Goal: Task Accomplishment & Management: Manage account settings

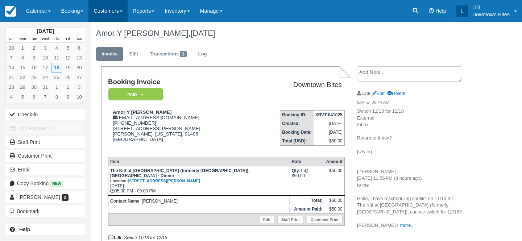
click at [102, 12] on link "Customers" at bounding box center [107, 11] width 39 height 22
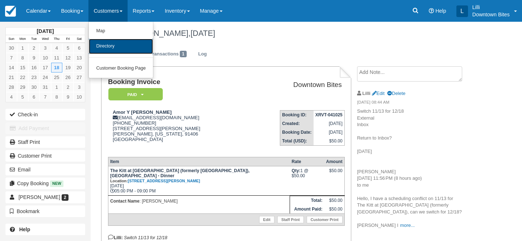
click at [112, 50] on link "Directory" at bounding box center [121, 46] width 64 height 15
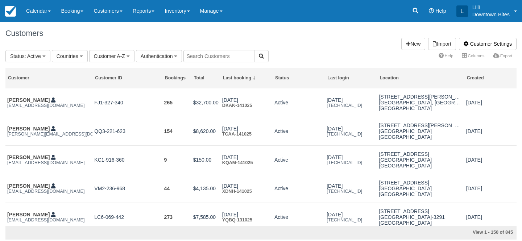
click at [207, 57] on input "text" at bounding box center [218, 56] width 71 height 12
type input "lilli"
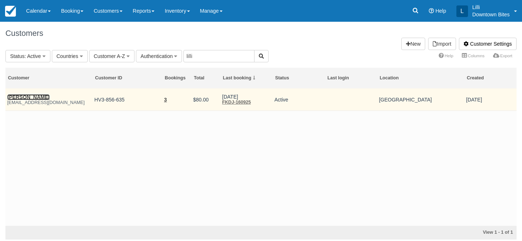
click at [38, 97] on link "[PERSON_NAME]" at bounding box center [28, 97] width 42 height 6
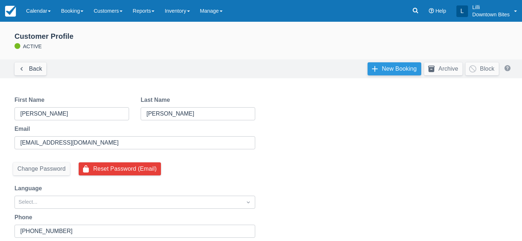
click at [403, 67] on link "New Booking" at bounding box center [394, 68] width 54 height 13
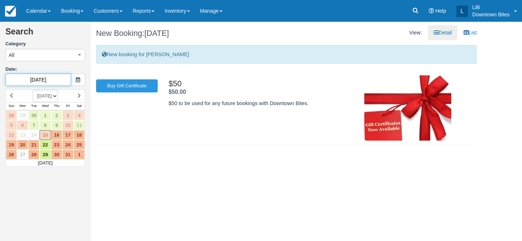
click at [58, 79] on input "10/15/25" at bounding box center [38, 80] width 66 height 12
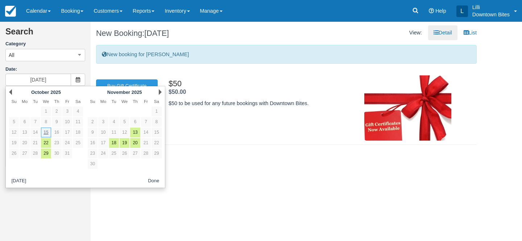
click at [46, 142] on link "22" at bounding box center [46, 143] width 10 height 10
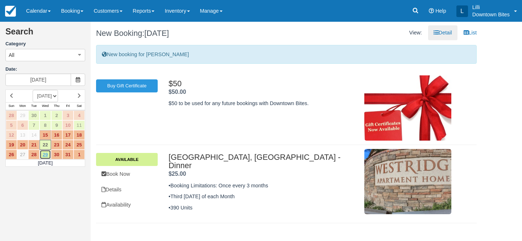
click at [48, 155] on link "29" at bounding box center [44, 155] width 11 height 10
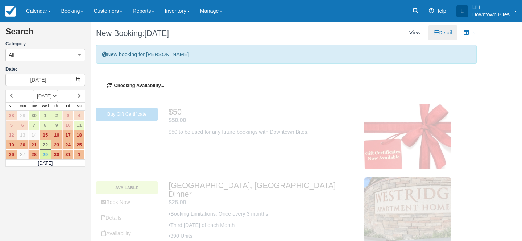
type input "10/29/25"
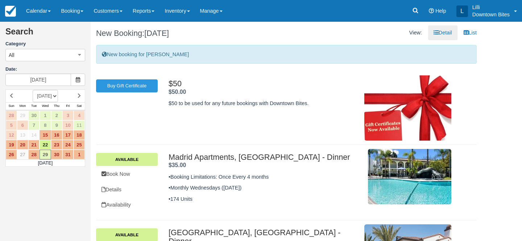
scroll to position [71, 0]
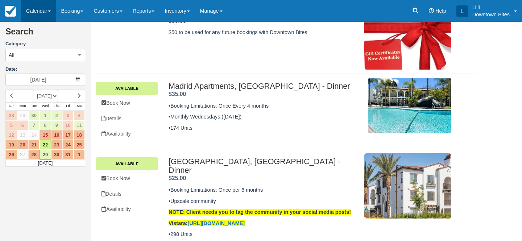
click at [35, 13] on link "Calendar" at bounding box center [38, 11] width 35 height 22
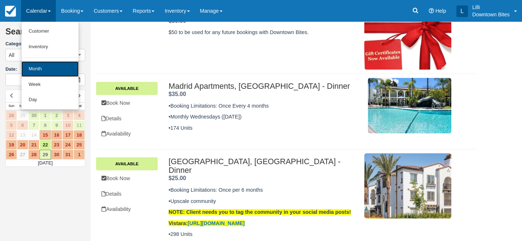
click at [39, 68] on link "Month" at bounding box center [49, 69] width 57 height 16
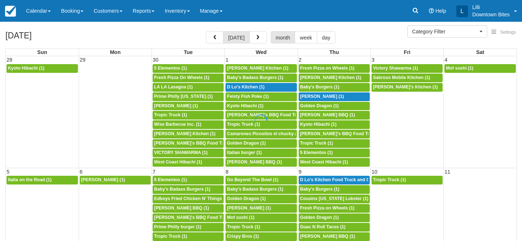
select select
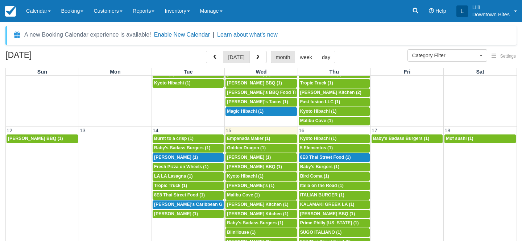
scroll to position [221, 0]
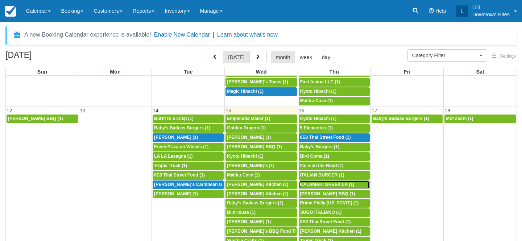
click at [331, 185] on span "KALAMAKI GREEK LA (1)" at bounding box center [327, 184] width 54 height 5
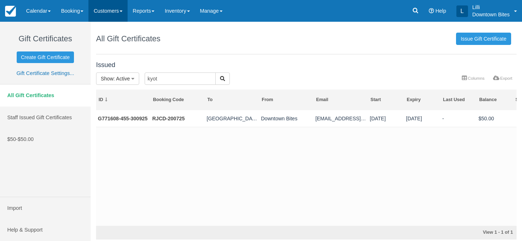
click at [113, 14] on link "Customers" at bounding box center [107, 11] width 39 height 22
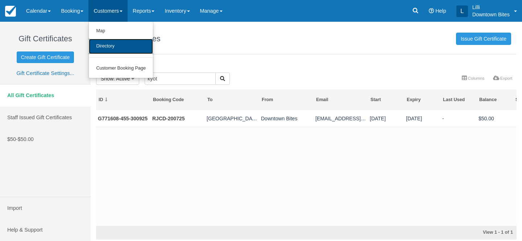
click at [112, 48] on link "Directory" at bounding box center [121, 46] width 64 height 15
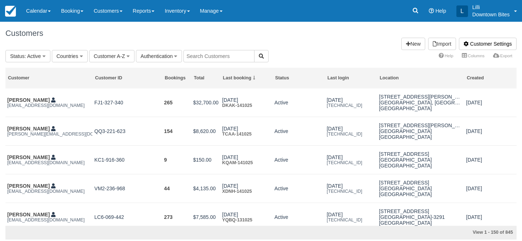
click at [211, 58] on input "text" at bounding box center [218, 56] width 71 height 12
type input "[GEOGRAPHIC_DATA]"
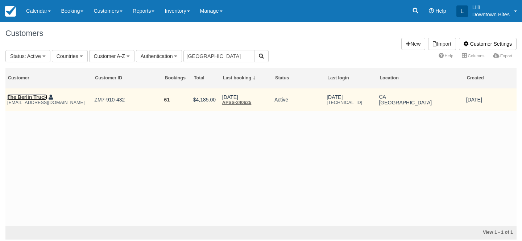
click at [40, 97] on link "The Berlin Truck" at bounding box center [27, 97] width 40 height 6
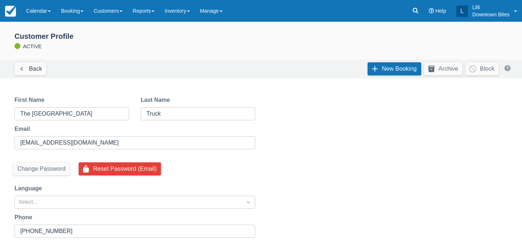
select select "50"
click at [378, 72] on link "New Booking" at bounding box center [394, 68] width 54 height 13
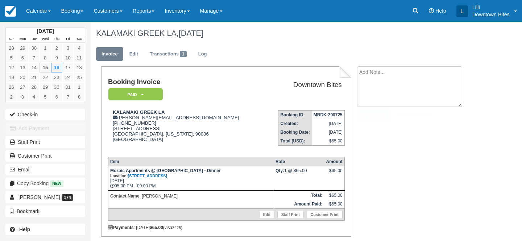
click at [407, 69] on textarea at bounding box center [409, 86] width 105 height 41
paste textarea "Cover for Mosaic 10/16 External Inbox Kalamaki Greek LA 2:27 PM (34 minutes ago…"
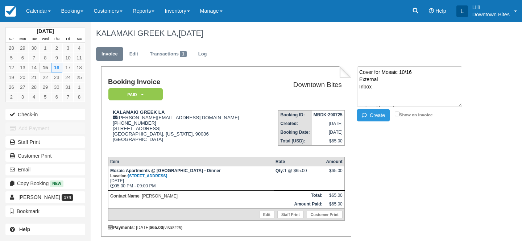
scroll to position [84, 0]
type textarea "Cover for Mosaic 10/16 External Inbox Kalamaki Greek LA 2:27 PM (34 minutes ago…"
click at [397, 113] on input "Show on invoice" at bounding box center [396, 114] width 5 height 5
checkbox input "true"
click at [383, 113] on button "Create" at bounding box center [373, 115] width 33 height 12
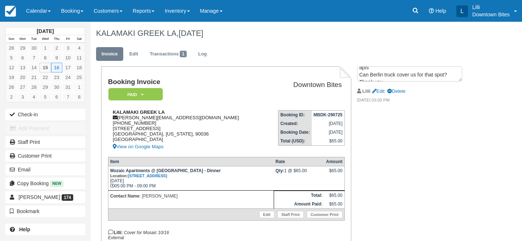
scroll to position [0, 0]
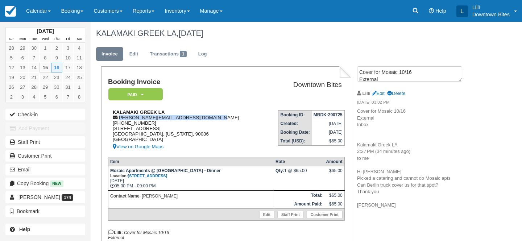
drag, startPoint x: 217, startPoint y: 118, endPoint x: 119, endPoint y: 121, distance: 98.2
click at [119, 121] on div "KALAMAKI GREEK LA a.karagiannakis@lovegreekcuisine.com 1 (424) 278-5370 723 S M…" at bounding box center [186, 130] width 157 height 42
copy div "a.karagiannakis@lovegreekcuisine.com"
click at [158, 98] on em "Paid" at bounding box center [135, 94] width 54 height 13
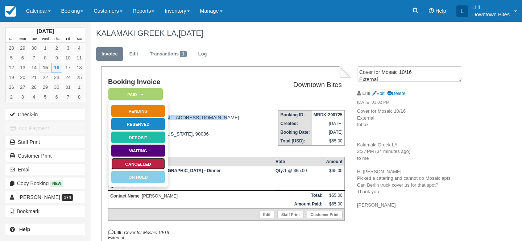
click at [161, 162] on link "Cancelled" at bounding box center [138, 164] width 54 height 13
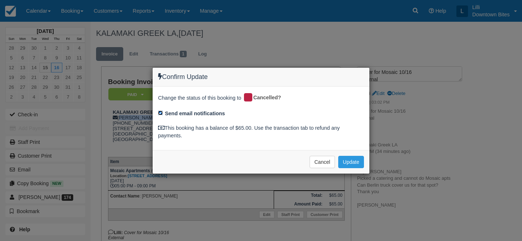
click at [161, 112] on input "Send email notifications" at bounding box center [160, 112] width 5 height 5
checkbox input "false"
click at [342, 160] on button "Update" at bounding box center [351, 162] width 26 height 12
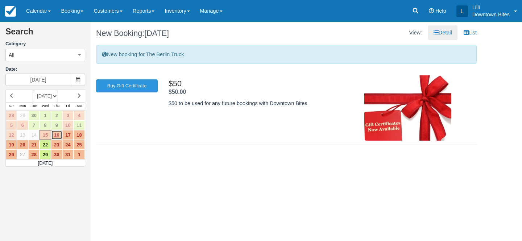
click at [59, 135] on link "16" at bounding box center [56, 135] width 11 height 10
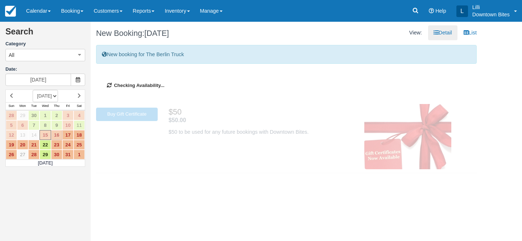
type input "[DATE]"
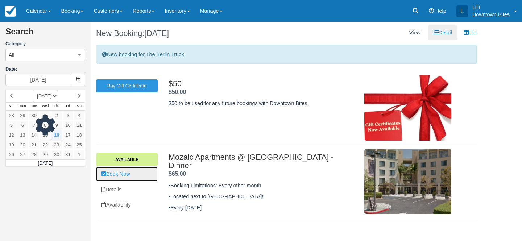
click at [138, 173] on link "Book Now" at bounding box center [127, 174] width 62 height 15
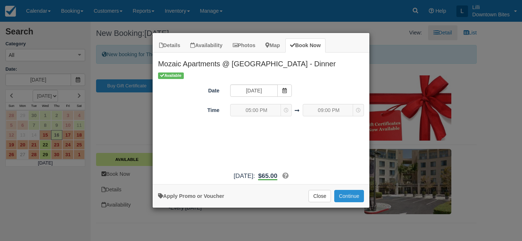
click at [348, 194] on button "Continue" at bounding box center [349, 196] width 30 height 12
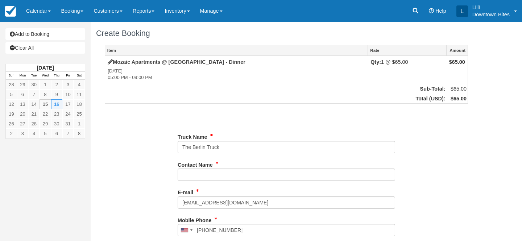
type input "(310) 307-9511"
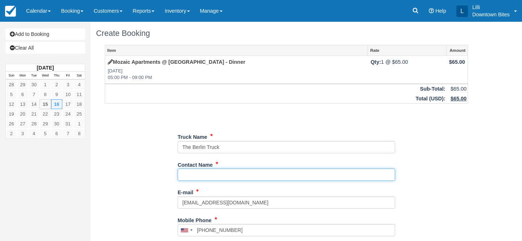
click at [218, 175] on input "Contact Name" at bounding box center [285, 174] width 217 height 12
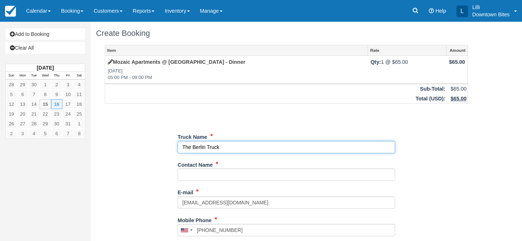
click at [227, 143] on input "Truck Name" at bounding box center [285, 147] width 217 height 12
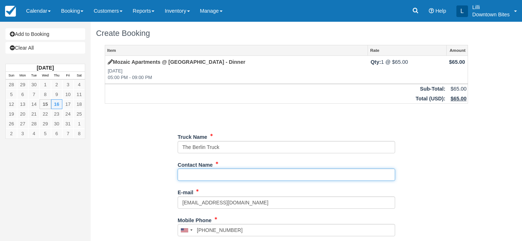
click at [211, 176] on input "Contact Name" at bounding box center [285, 174] width 217 height 12
type input "[PERSON_NAME]"
type input "[PHONE_NUMBER]"
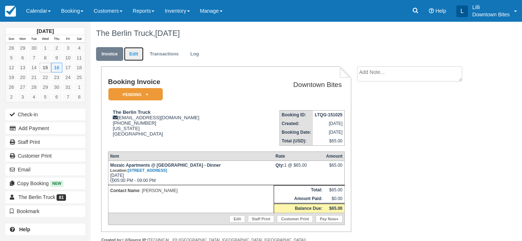
click at [131, 52] on link "Edit" at bounding box center [134, 54] width 20 height 14
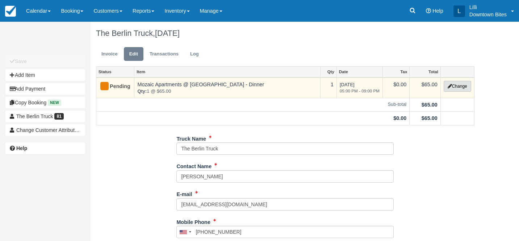
click at [467, 83] on button "Change" at bounding box center [458, 86] width 28 height 11
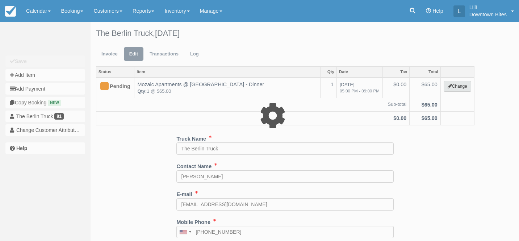
select select "2"
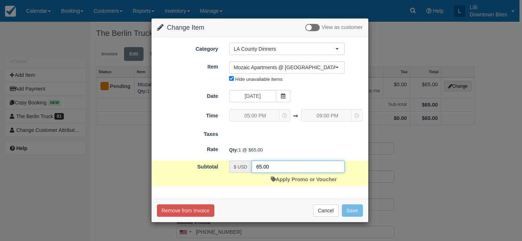
click at [264, 168] on input "65.00" at bounding box center [297, 166] width 93 height 12
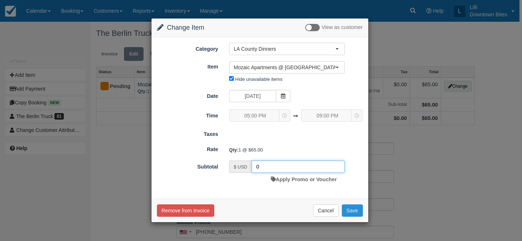
type input "0"
click at [359, 213] on button "Save" at bounding box center [352, 210] width 21 height 12
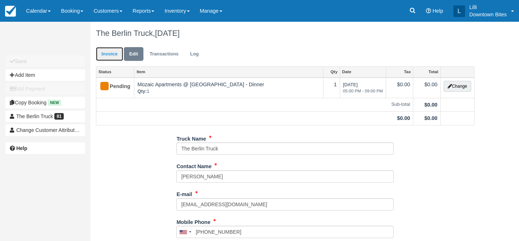
click at [102, 54] on link "Invoice" at bounding box center [109, 54] width 27 height 14
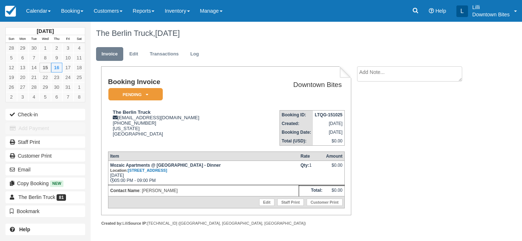
click at [384, 78] on textarea at bounding box center [409, 73] width 105 height 15
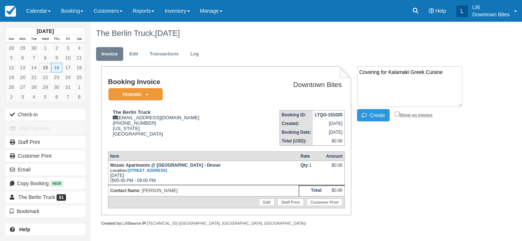
type textarea "Covering for Kalamaki Greek Cuisine"
click at [399, 114] on label "Show on invoice" at bounding box center [413, 114] width 38 height 5
click at [399, 114] on input "Show on invoice" at bounding box center [396, 114] width 5 height 5
checkbox input "true"
click at [379, 115] on button "Create" at bounding box center [373, 115] width 33 height 12
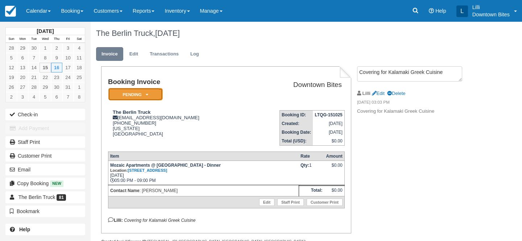
click at [155, 95] on em "Pending" at bounding box center [135, 94] width 54 height 13
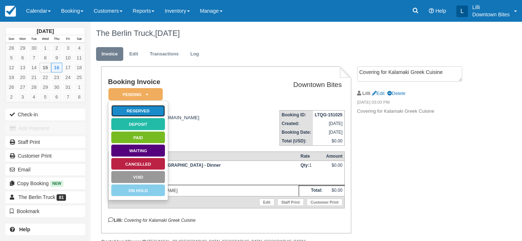
click at [158, 111] on link "Reserved" at bounding box center [138, 111] width 54 height 13
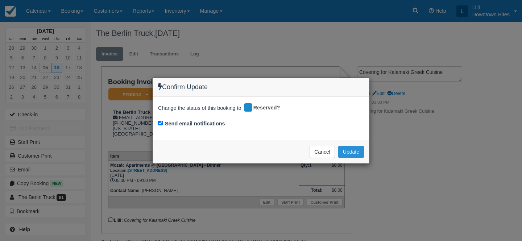
click at [352, 154] on button "Update" at bounding box center [351, 152] width 26 height 12
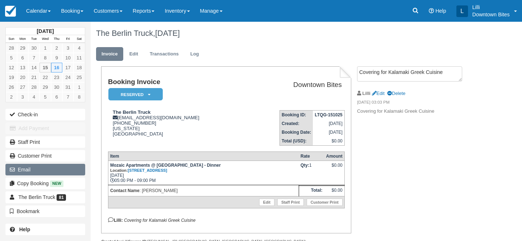
click at [46, 172] on button "Email" at bounding box center [45, 170] width 80 height 12
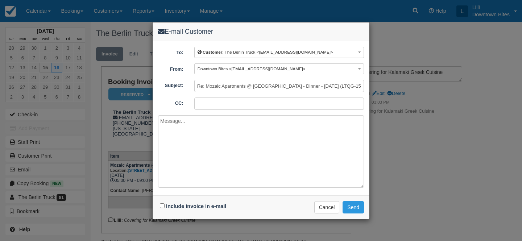
click at [208, 105] on input "CC:" at bounding box center [278, 103] width 169 height 12
paste input "a.karagiannakis@lovegreekcuisine.com"
type input "lilli@downtownbites.com; a.karagiannakis@lovegreekcuisine.com"
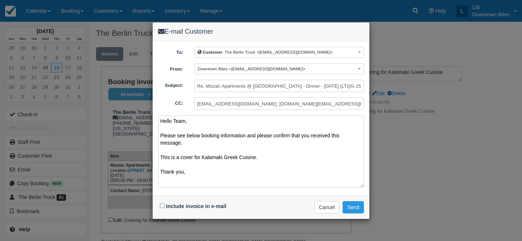
click at [172, 122] on textarea "Hello Team, Please see below booking information and please confirm that you re…" at bounding box center [261, 151] width 206 height 72
type textarea "Hello Berlin Team, Please see below booking information and please confirm that…"
click at [163, 206] on input "Include invoice in e-mail" at bounding box center [162, 205] width 5 height 5
checkbox input "true"
click at [350, 207] on button "Send" at bounding box center [352, 207] width 21 height 12
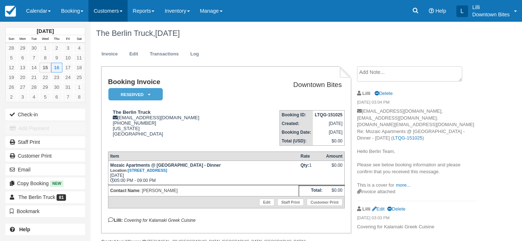
click at [117, 7] on link "Customers" at bounding box center [107, 11] width 39 height 22
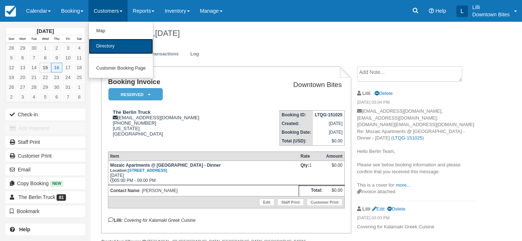
click at [120, 51] on link "Directory" at bounding box center [121, 46] width 64 height 15
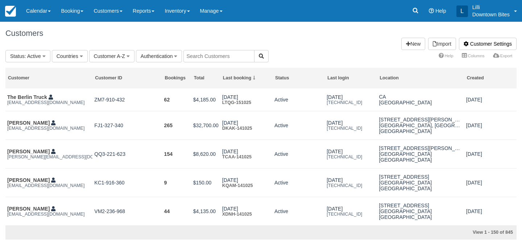
click at [197, 56] on input "text" at bounding box center [218, 56] width 71 height 12
type input "berlin"
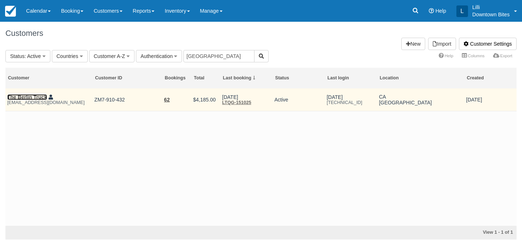
click at [25, 98] on link "The Berlin Truck" at bounding box center [27, 97] width 40 height 6
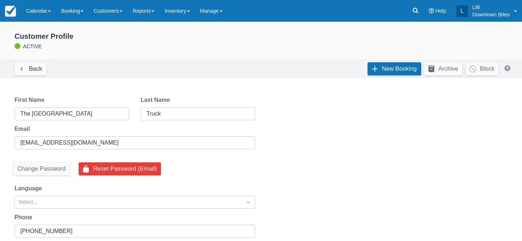
select select "50"
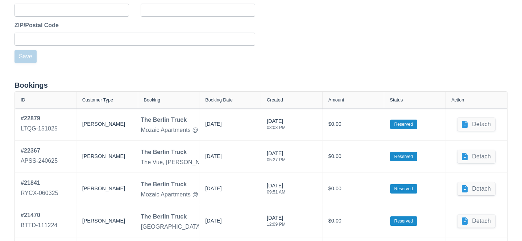
scroll to position [280, 0]
